Goal: Task Accomplishment & Management: Complete application form

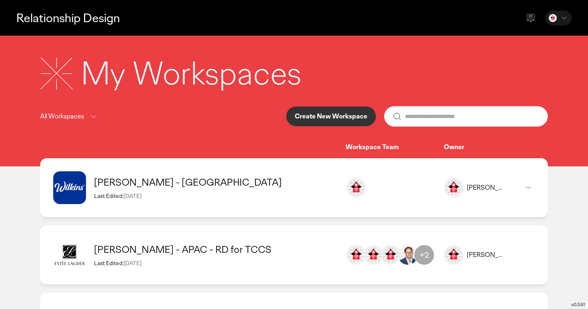
click at [318, 116] on p "Create New Workspace" at bounding box center [331, 116] width 72 height 7
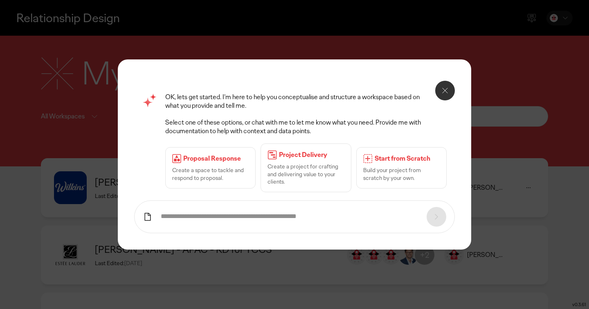
click at [393, 180] on p "Build your project from scratch by your own." at bounding box center [401, 173] width 77 height 15
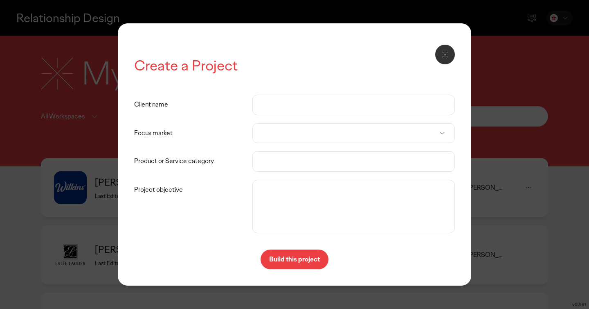
click at [280, 106] on input "Client name" at bounding box center [353, 105] width 185 height 20
type input "******"
click at [263, 138] on div at bounding box center [353, 133] width 203 height 20
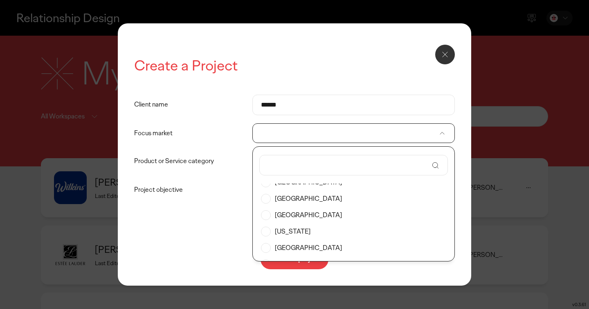
scroll to position [72, 0]
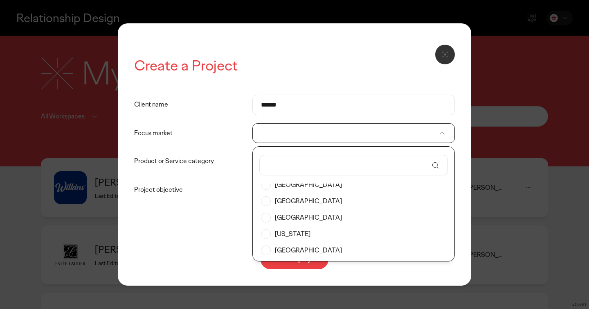
click at [289, 168] on input "text" at bounding box center [348, 165] width 160 height 20
type input "**********"
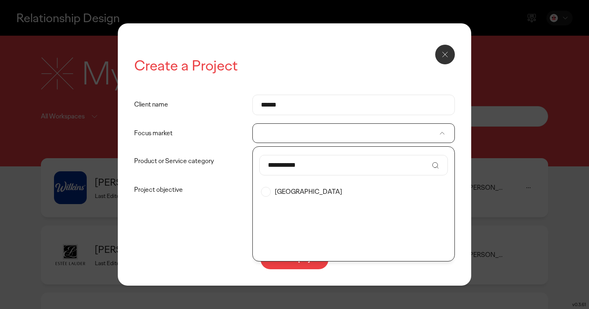
click at [267, 194] on label "[GEOGRAPHIC_DATA]" at bounding box center [353, 191] width 185 height 16
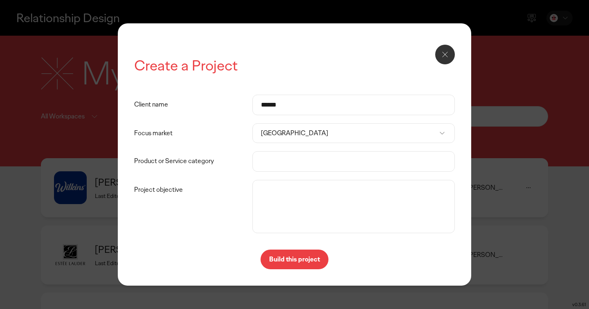
click at [229, 190] on label "Project objective" at bounding box center [193, 190] width 118 height 20
click at [255, 190] on textarea "Project objective" at bounding box center [354, 206] width 198 height 49
click at [272, 166] on input "Product or Service category" at bounding box center [353, 161] width 185 height 20
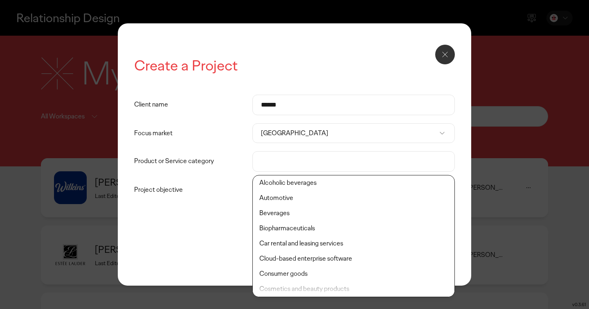
type input "*"
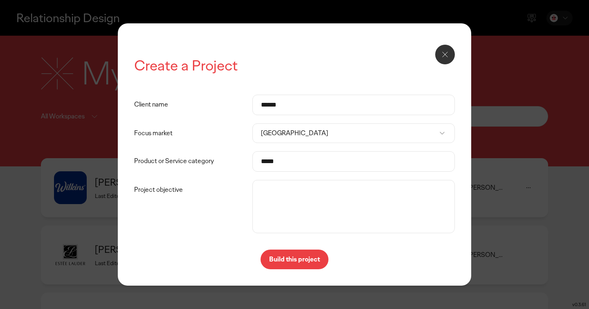
click at [288, 198] on li "Beverages" at bounding box center [354, 197] width 202 height 15
type input "*********"
click at [280, 257] on p "Build this project" at bounding box center [294, 259] width 51 height 7
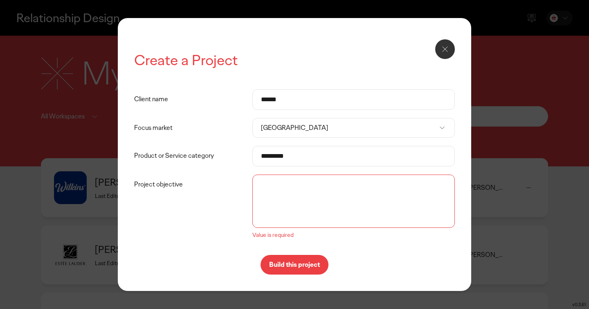
click at [293, 209] on textarea "Project objective" at bounding box center [354, 200] width 198 height 49
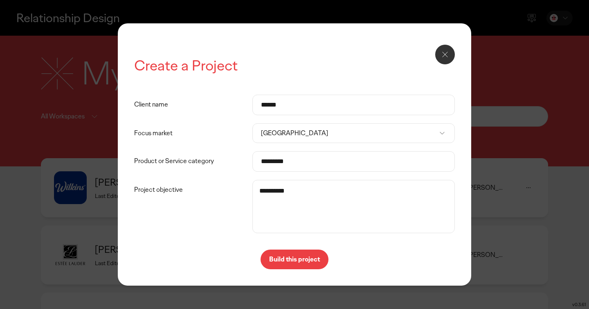
type textarea "**********"
click at [316, 262] on p "Build this project" at bounding box center [294, 259] width 51 height 7
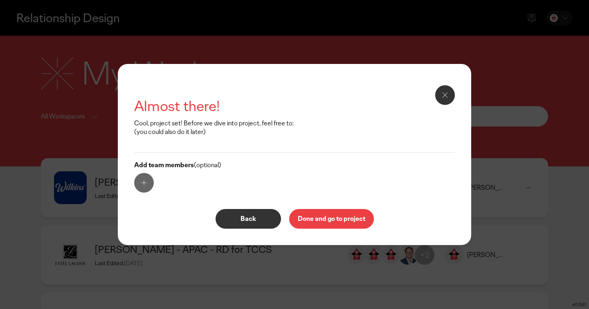
click at [140, 187] on button at bounding box center [144, 183] width 20 height 20
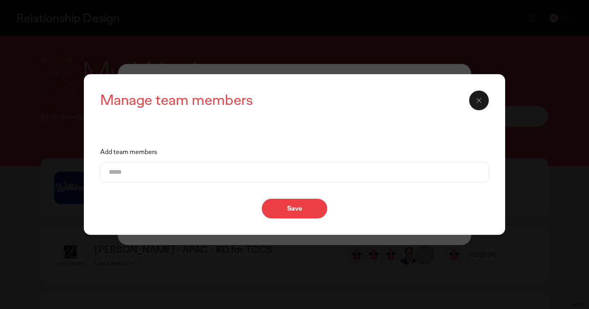
click at [191, 168] on input "Add team members" at bounding box center [295, 172] width 372 height 20
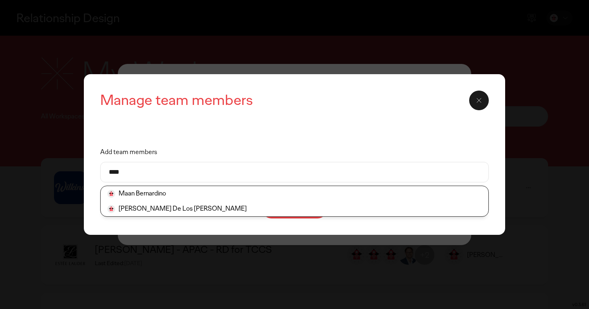
type input "****"
click at [159, 198] on li "Maan Bernardino" at bounding box center [295, 193] width 388 height 15
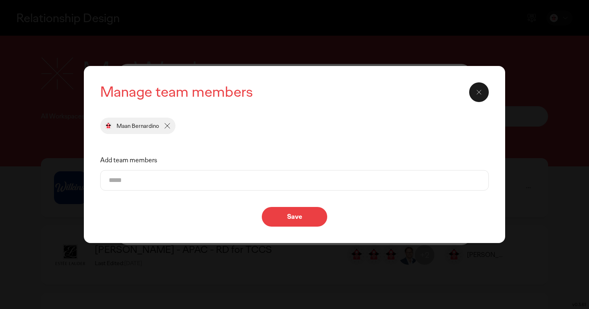
click at [298, 216] on p "Save" at bounding box center [295, 216] width 48 height 7
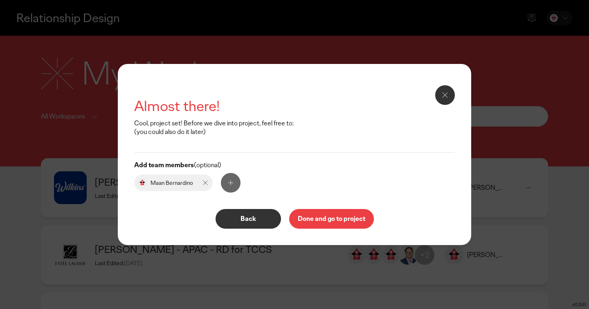
click at [332, 221] on p "Done and go to project" at bounding box center [332, 218] width 68 height 7
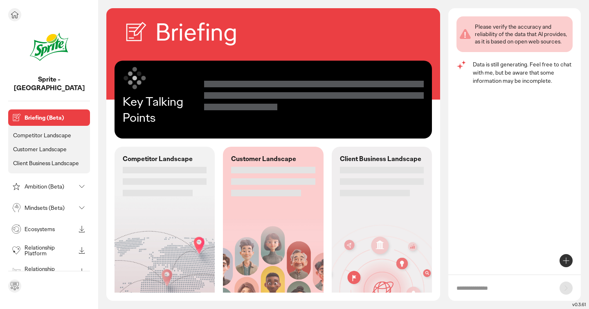
click at [78, 203] on icon at bounding box center [82, 208] width 10 height 10
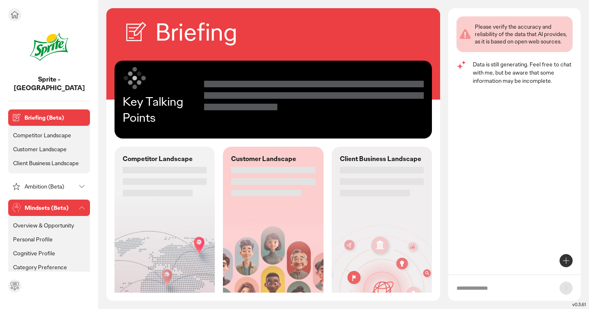
click at [81, 203] on icon at bounding box center [82, 208] width 10 height 10
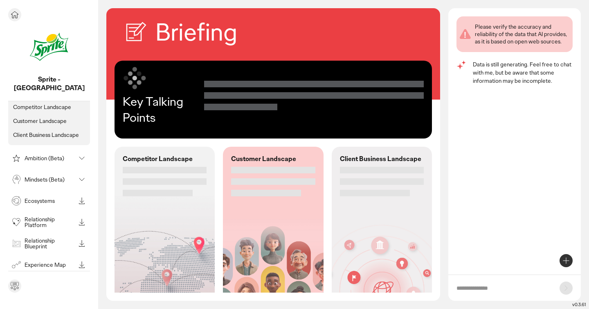
scroll to position [33, 0]
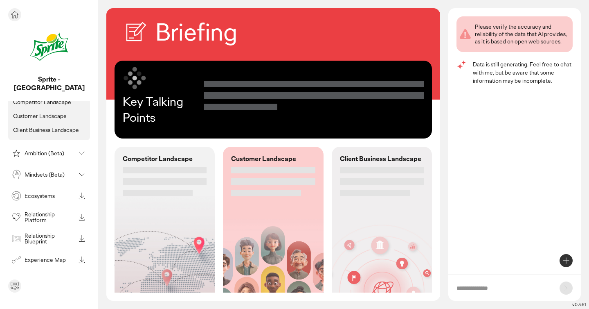
click at [86, 233] on icon at bounding box center [82, 238] width 10 height 10
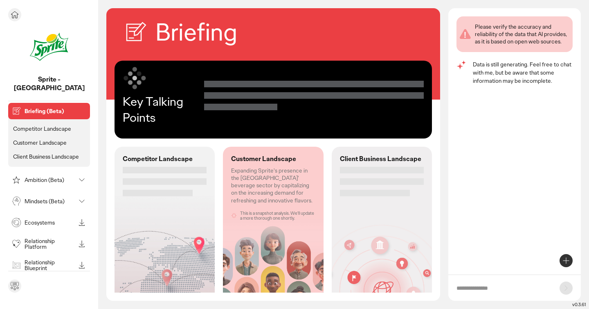
scroll to position [0, 0]
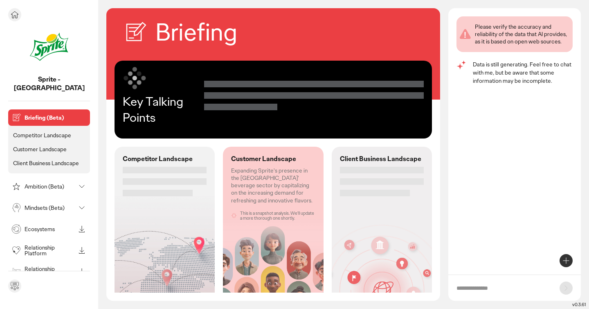
click at [79, 181] on icon at bounding box center [82, 186] width 10 height 10
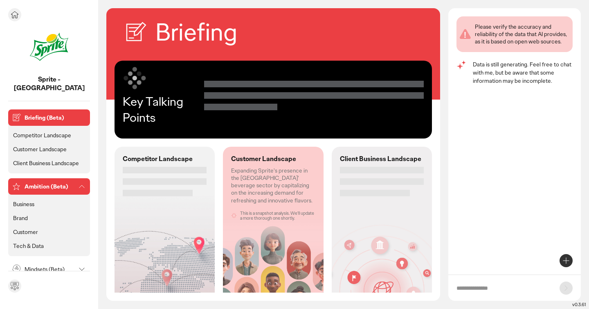
click at [79, 181] on icon at bounding box center [82, 186] width 10 height 10
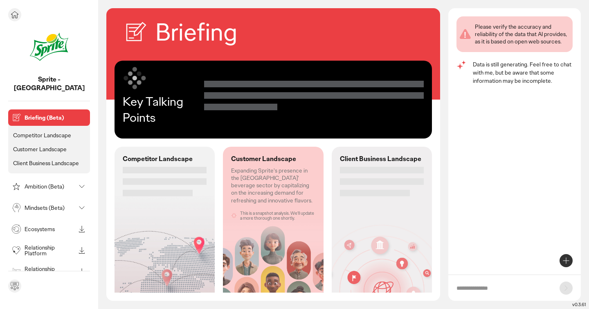
click at [80, 203] on icon at bounding box center [82, 208] width 10 height 10
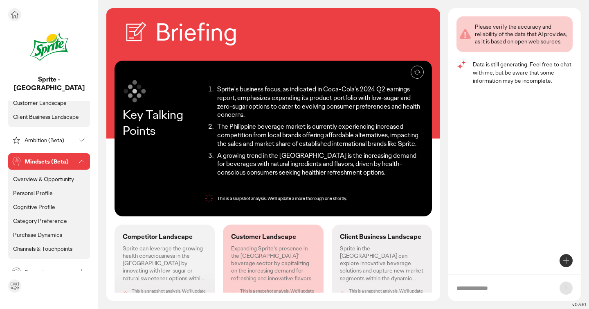
scroll to position [50, 0]
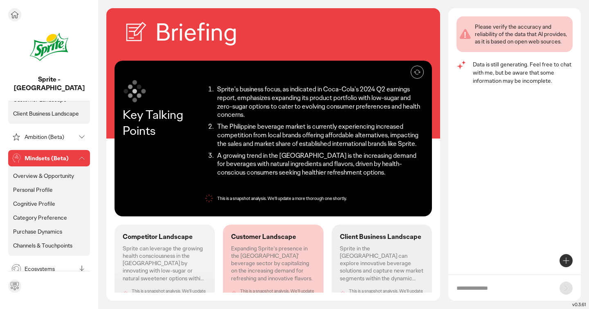
click at [57, 241] on p "Channels & Touchpoints" at bounding box center [42, 244] width 59 height 7
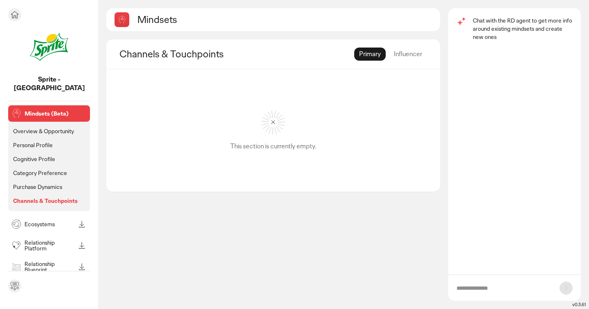
scroll to position [10, 0]
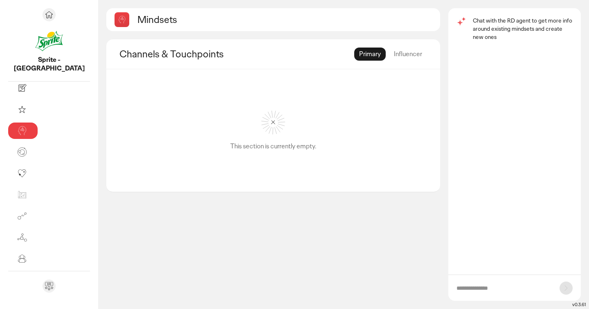
click at [261, 132] on icon at bounding box center [273, 122] width 25 height 25
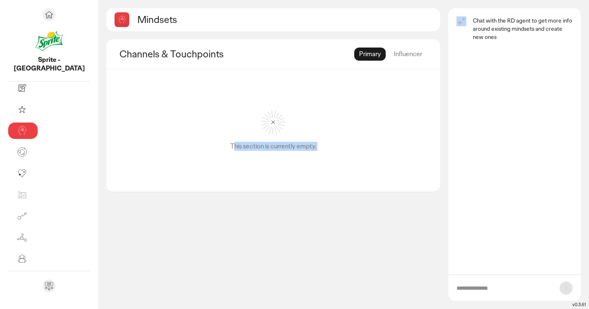
click at [261, 132] on icon at bounding box center [273, 122] width 25 height 25
click at [262, 129] on icon at bounding box center [274, 122] width 24 height 24
click at [410, 55] on div "Influencer" at bounding box center [408, 53] width 38 height 13
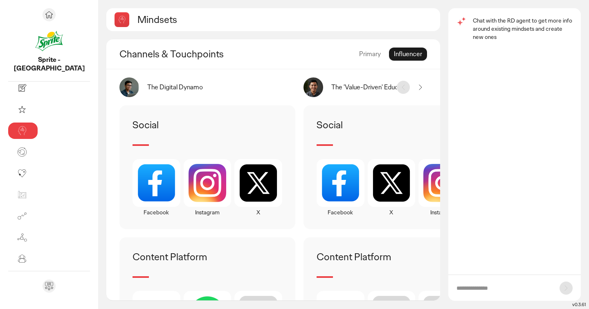
click at [370, 55] on div "Primary" at bounding box center [370, 53] width 32 height 13
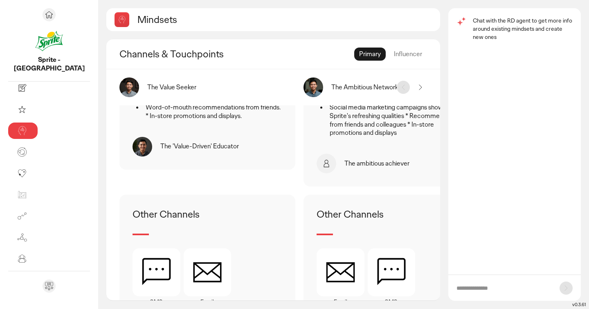
scroll to position [444, 0]
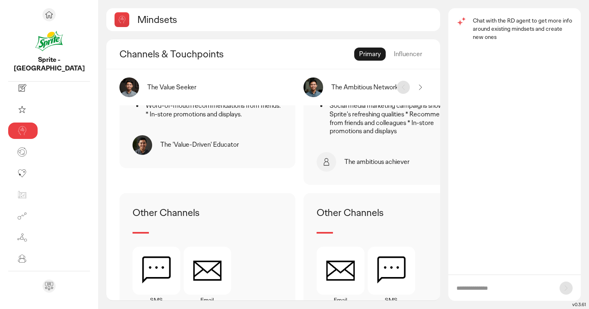
click at [478, 287] on input "text" at bounding box center [504, 288] width 95 height 8
drag, startPoint x: 483, startPoint y: 286, endPoint x: 589, endPoint y: 295, distance: 106.3
click at [589, 295] on div "Mindsets Channels & Touchpoints Primary Influencer The Value Seeker The Ambitio…" at bounding box center [343, 154] width 491 height 309
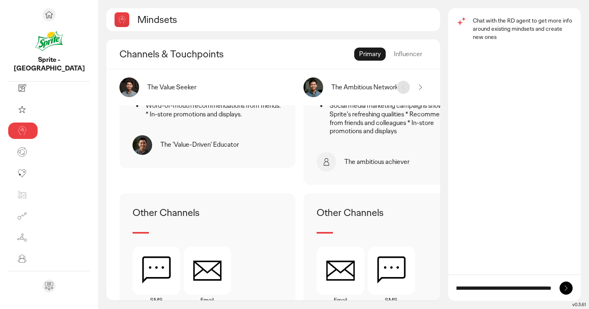
type input "**********"
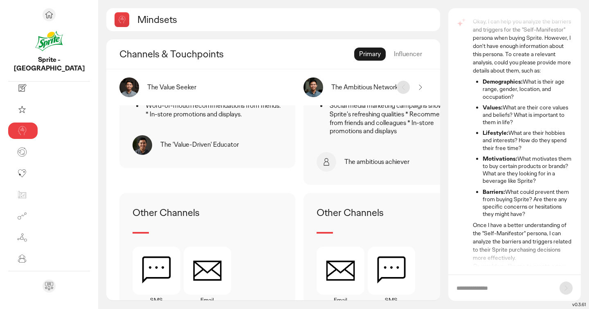
scroll to position [92, 0]
